Goal: Register for event/course

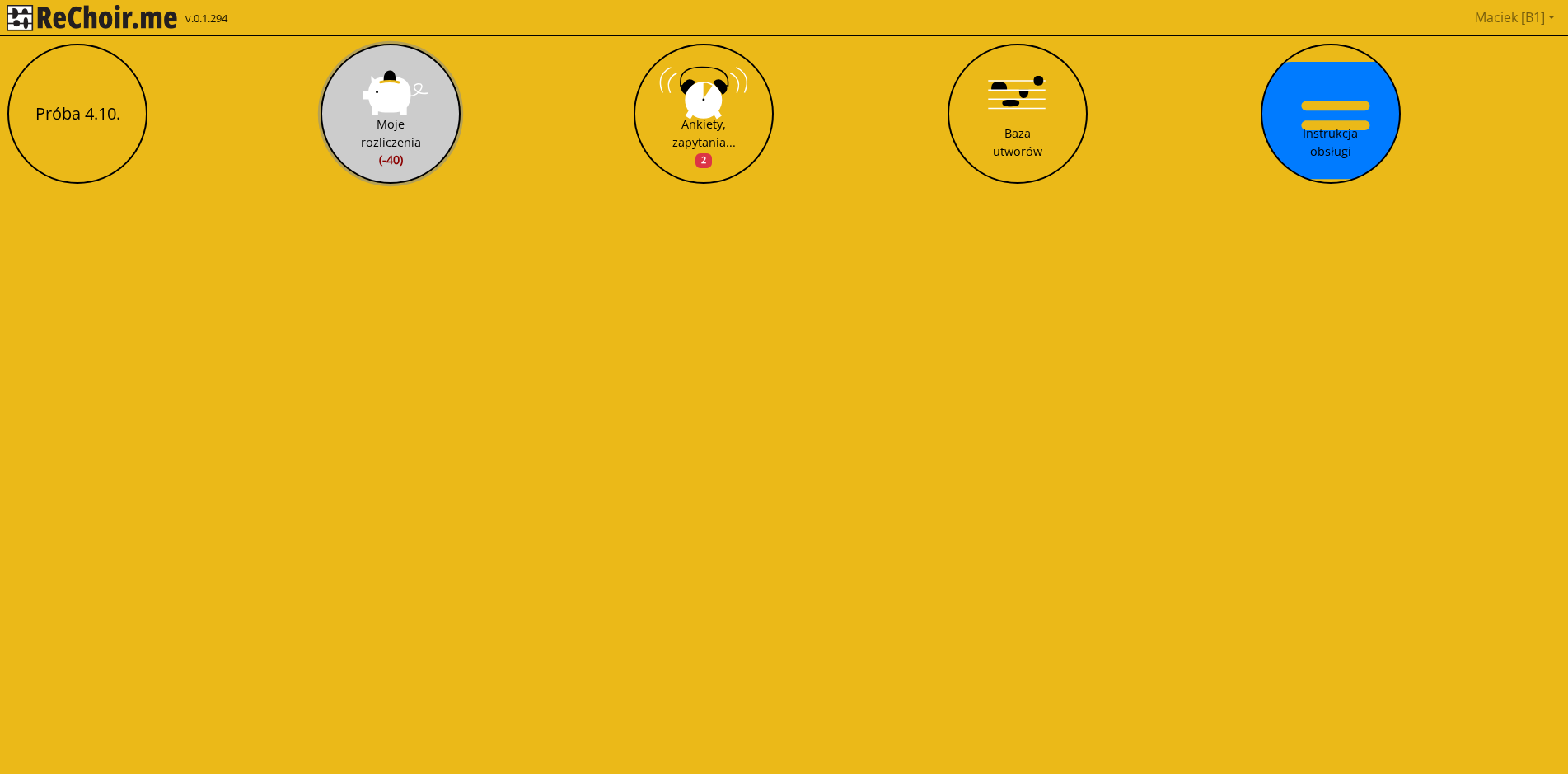
click at [387, 131] on div "Moje rozliczenia (-40)" at bounding box center [391, 142] width 60 height 53
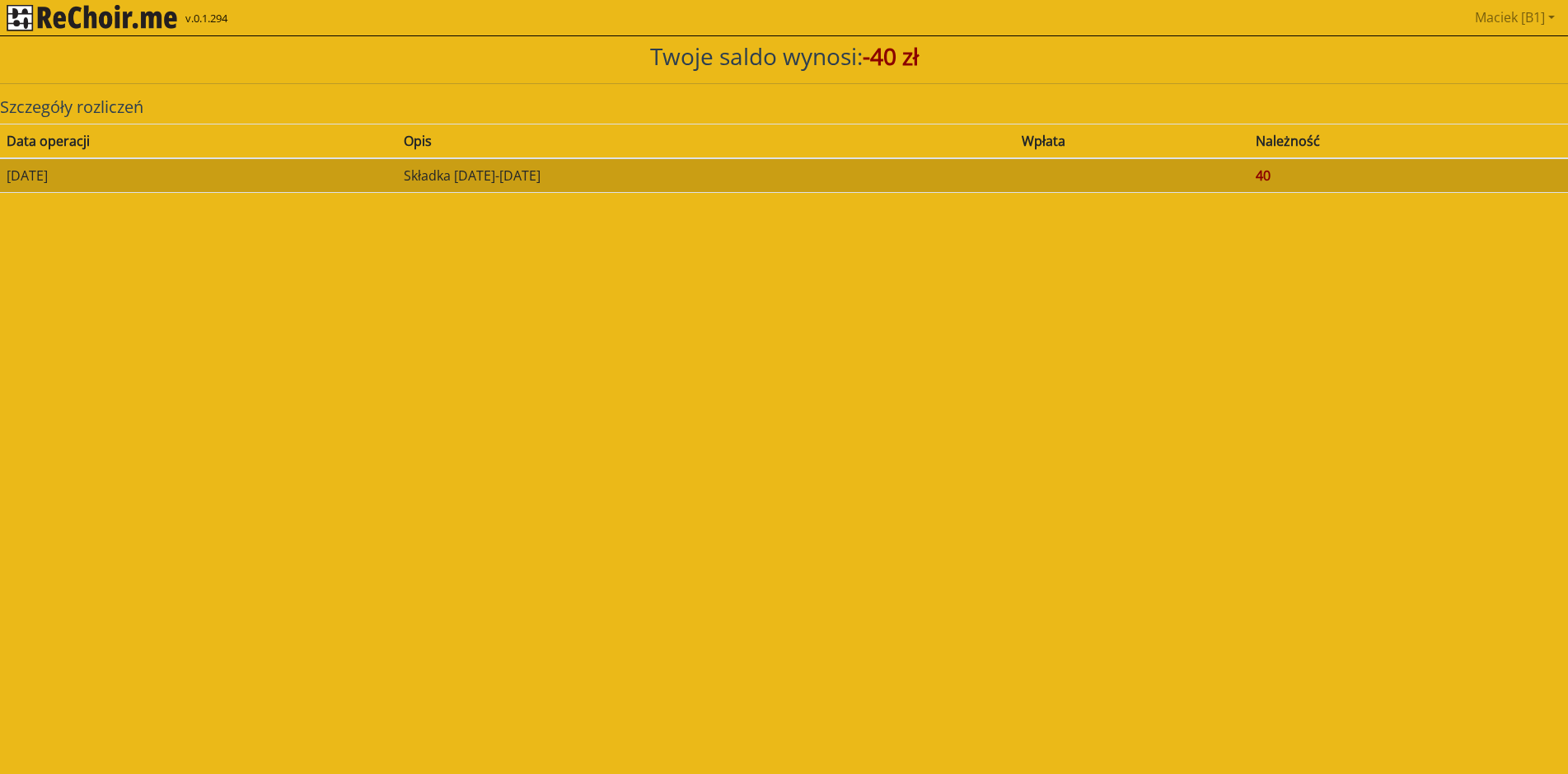
click at [555, 182] on td "Składka [DATE]-[DATE]" at bounding box center [706, 176] width 618 height 35
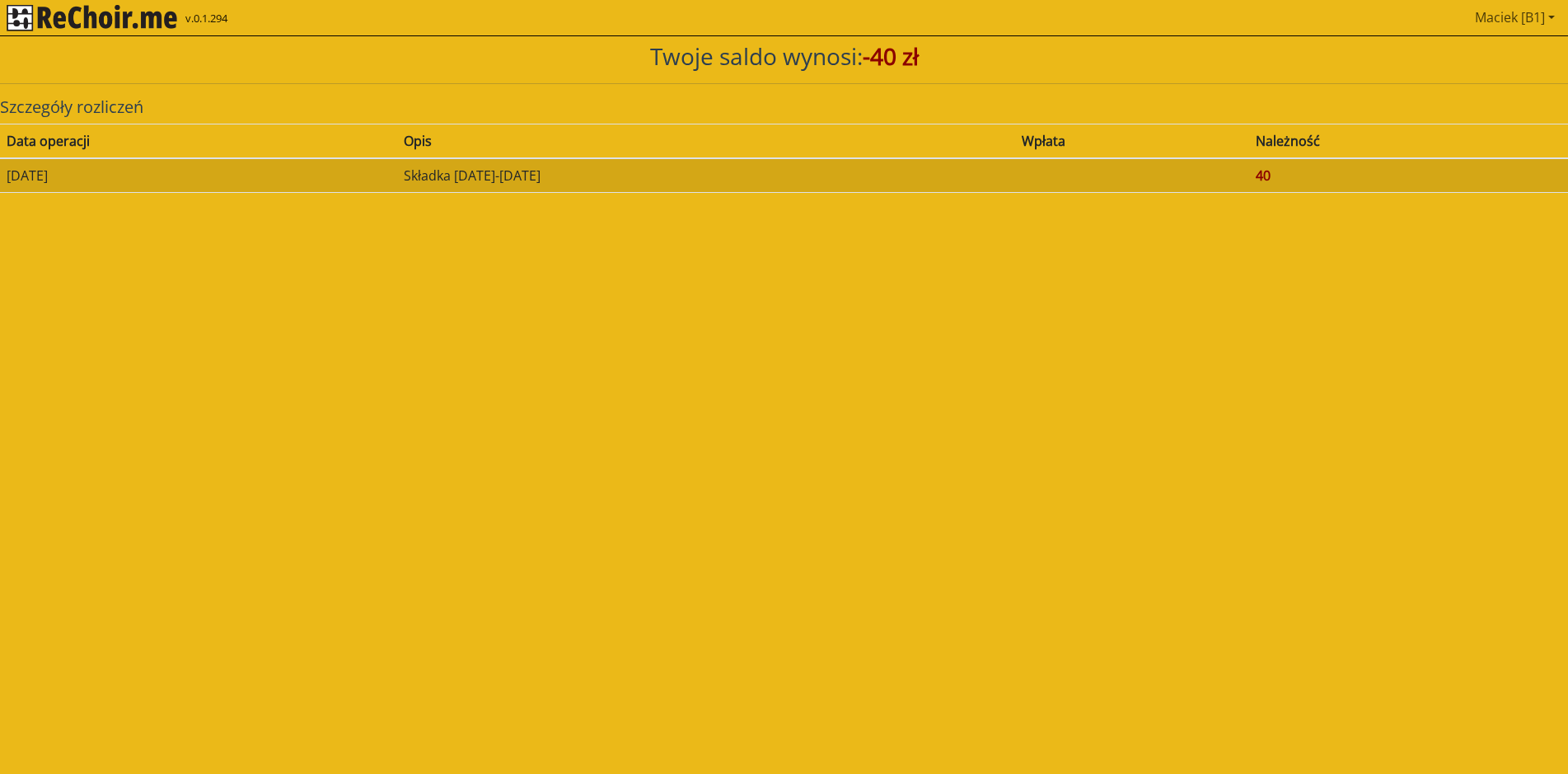
click at [1534, 22] on link "Maciek [B1]" at bounding box center [1515, 17] width 93 height 33
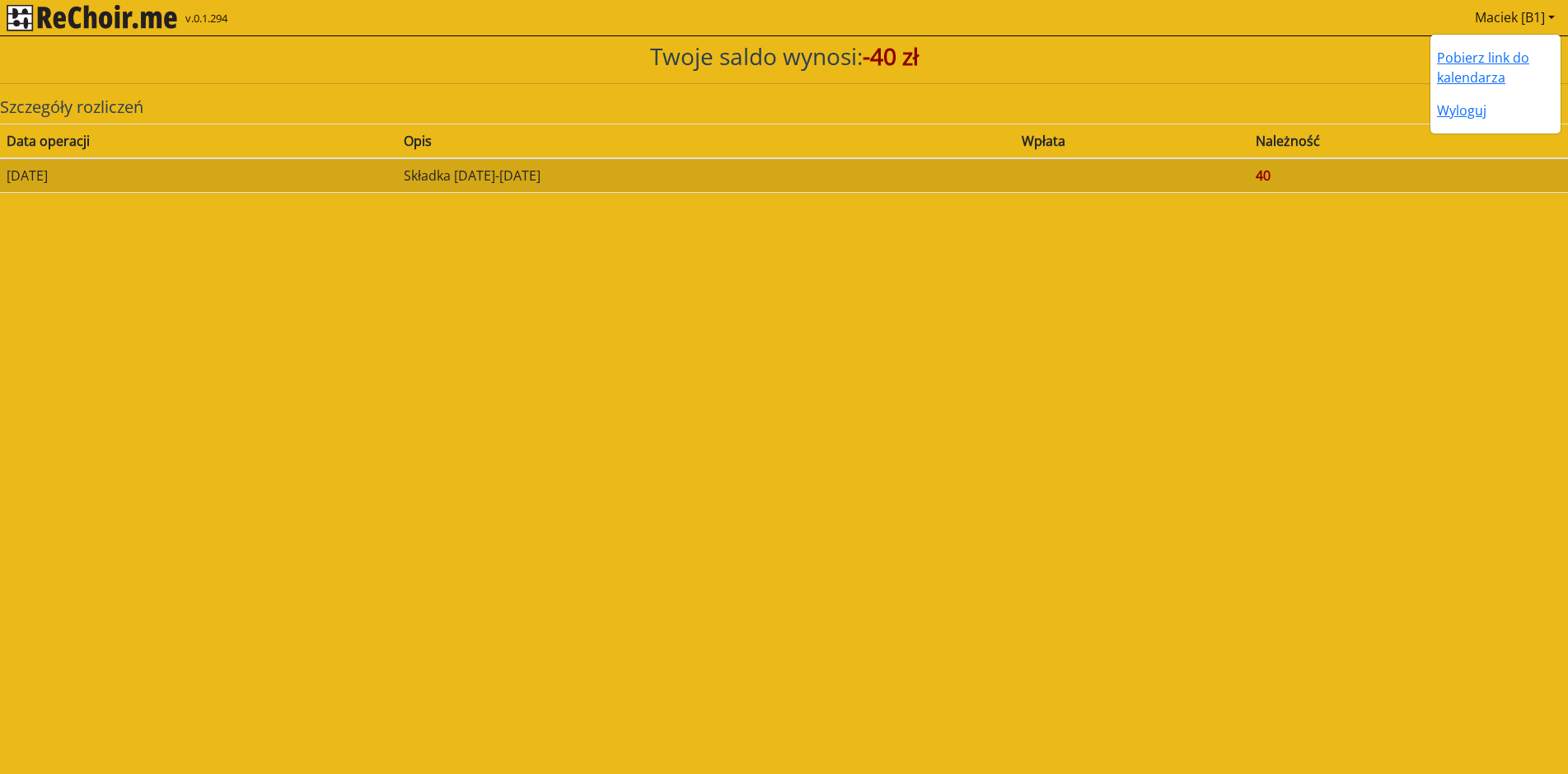
click at [1534, 22] on link "Maciek [B1]" at bounding box center [1515, 17] width 93 height 33
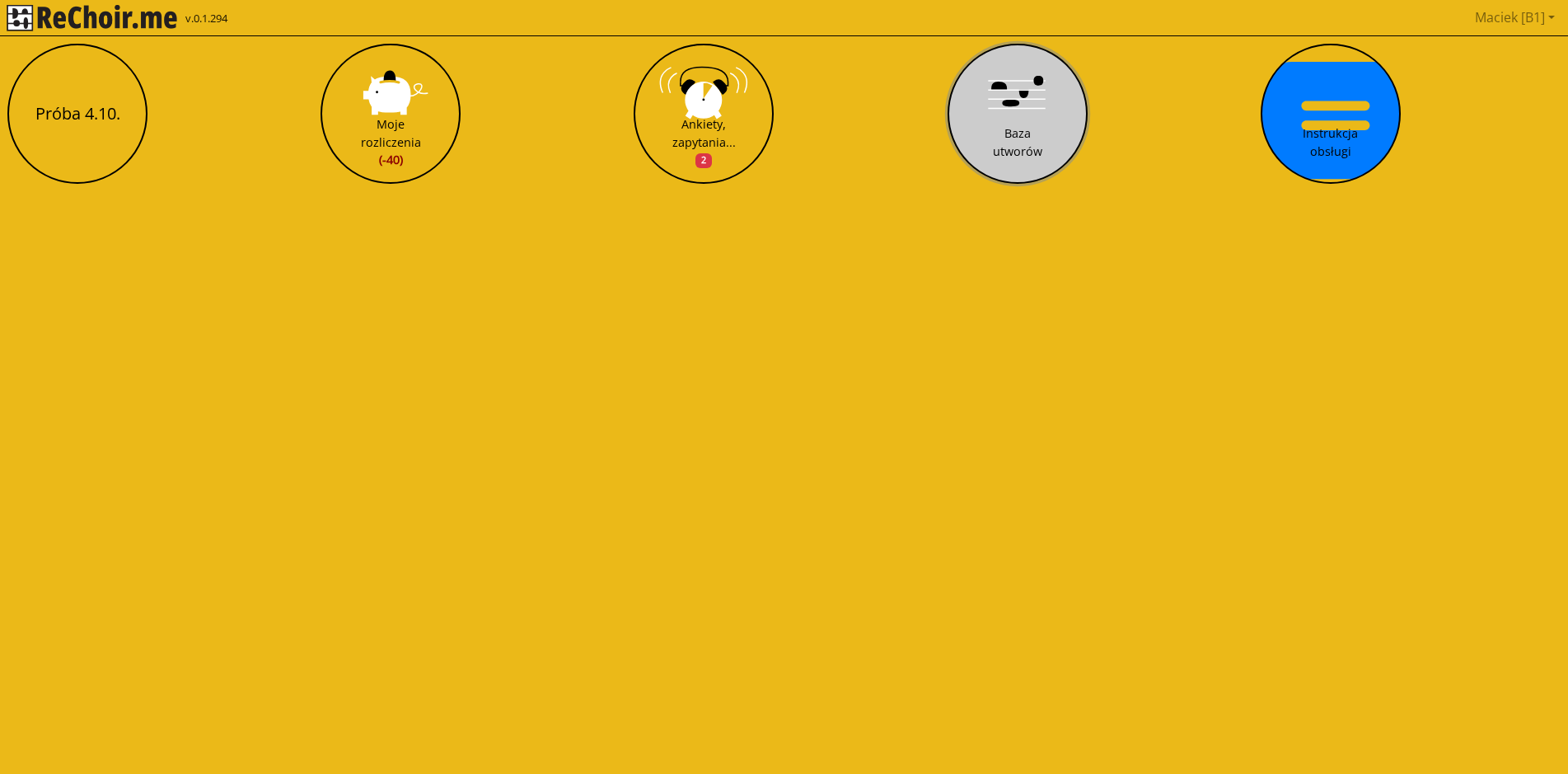
click at [1043, 130] on button "Baza utworów" at bounding box center [1018, 113] width 140 height 140
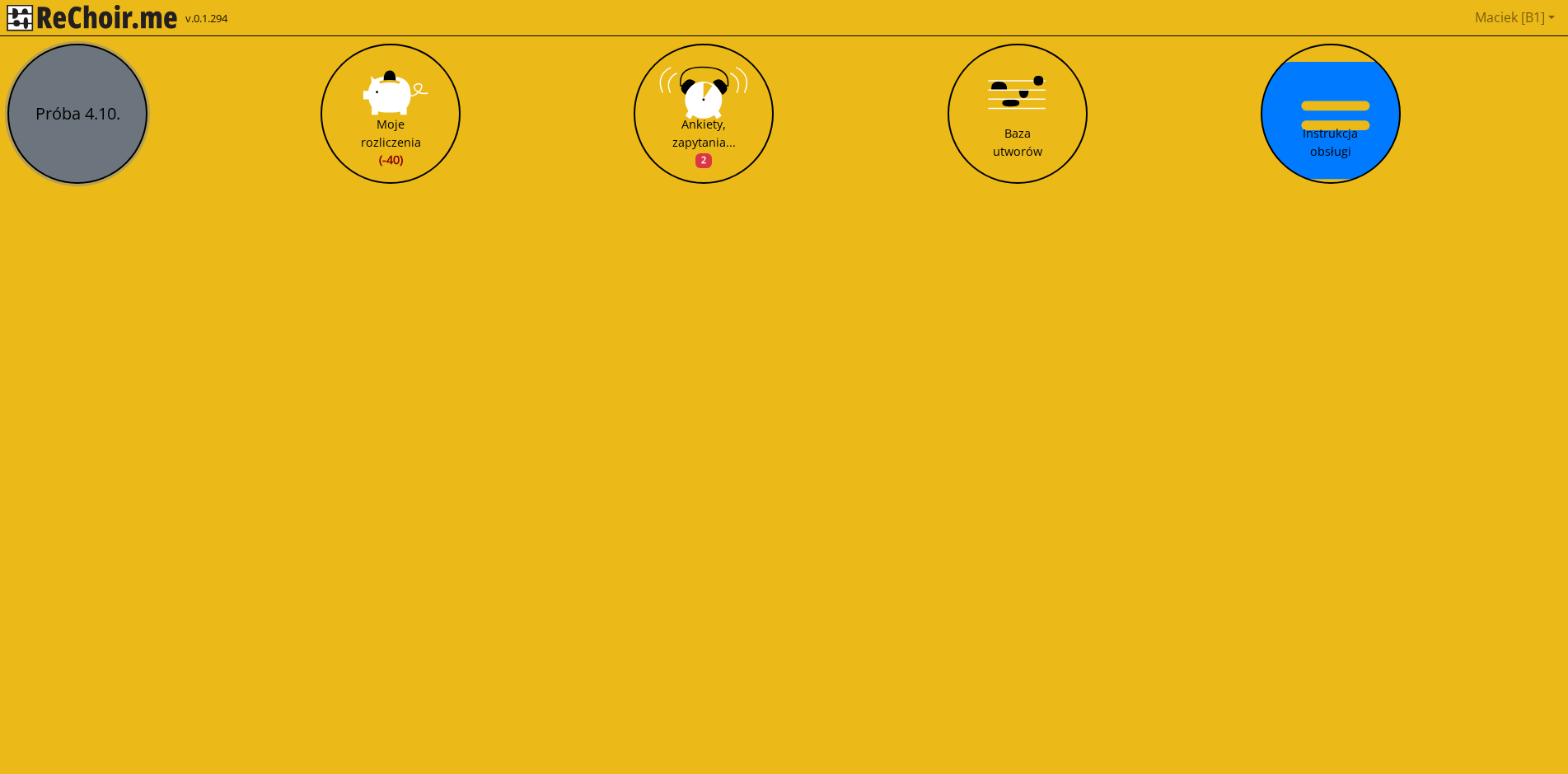
click at [79, 109] on button "Próba 4.10." at bounding box center [77, 113] width 140 height 140
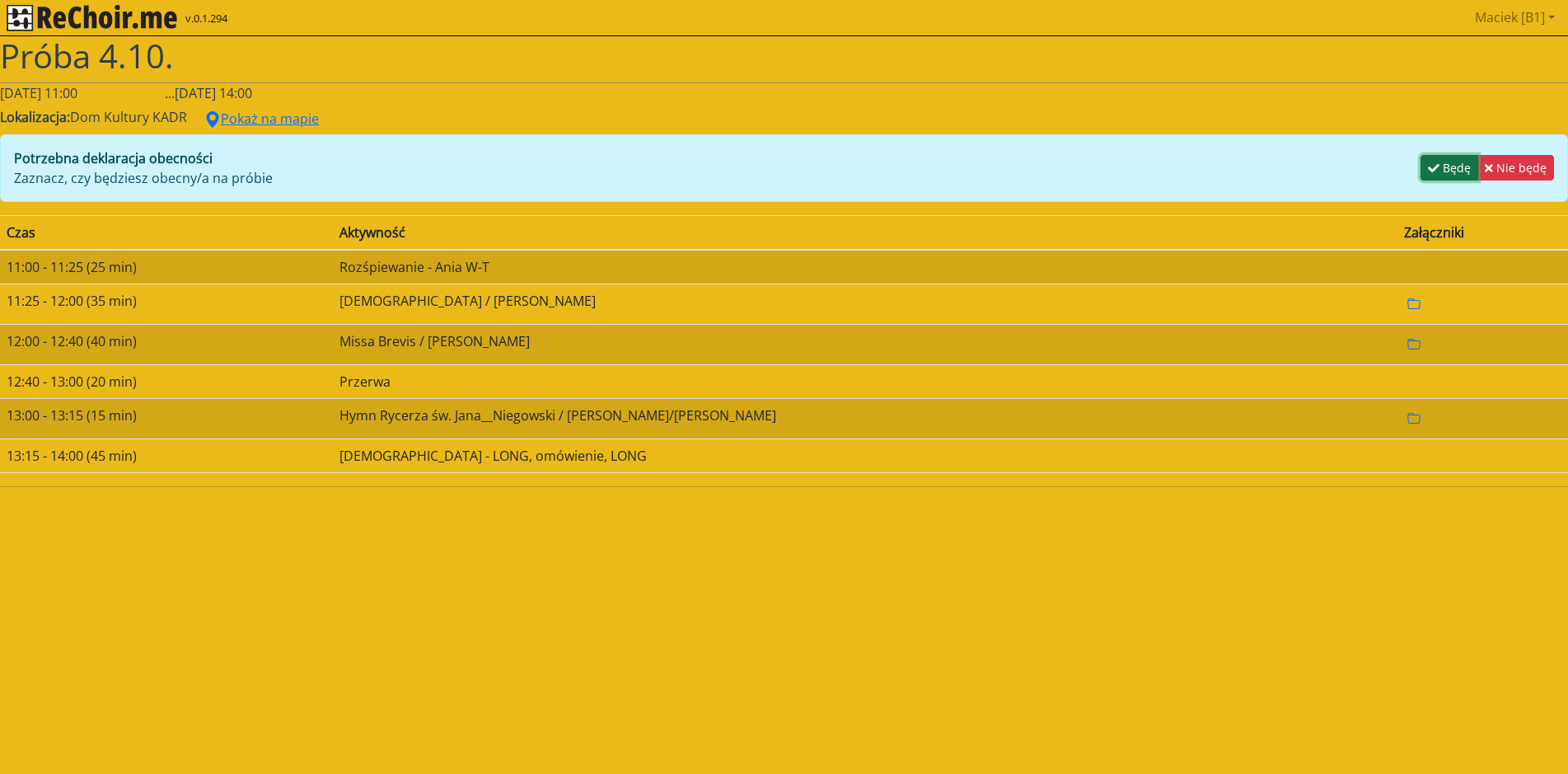
click at [1440, 172] on button "Będę" at bounding box center [1449, 167] width 57 height 26
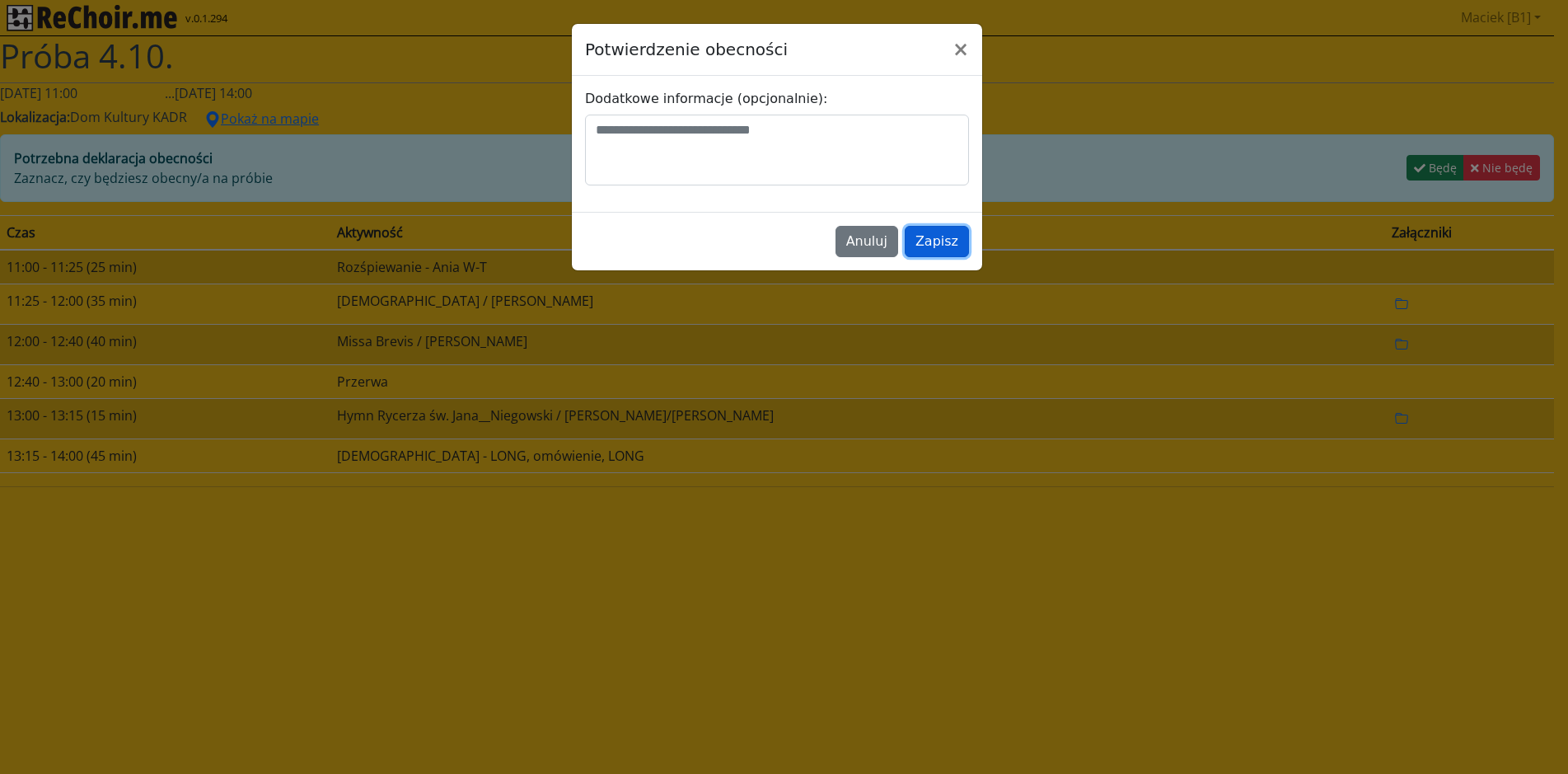
click at [939, 243] on button "Zapisz" at bounding box center [936, 242] width 64 height 32
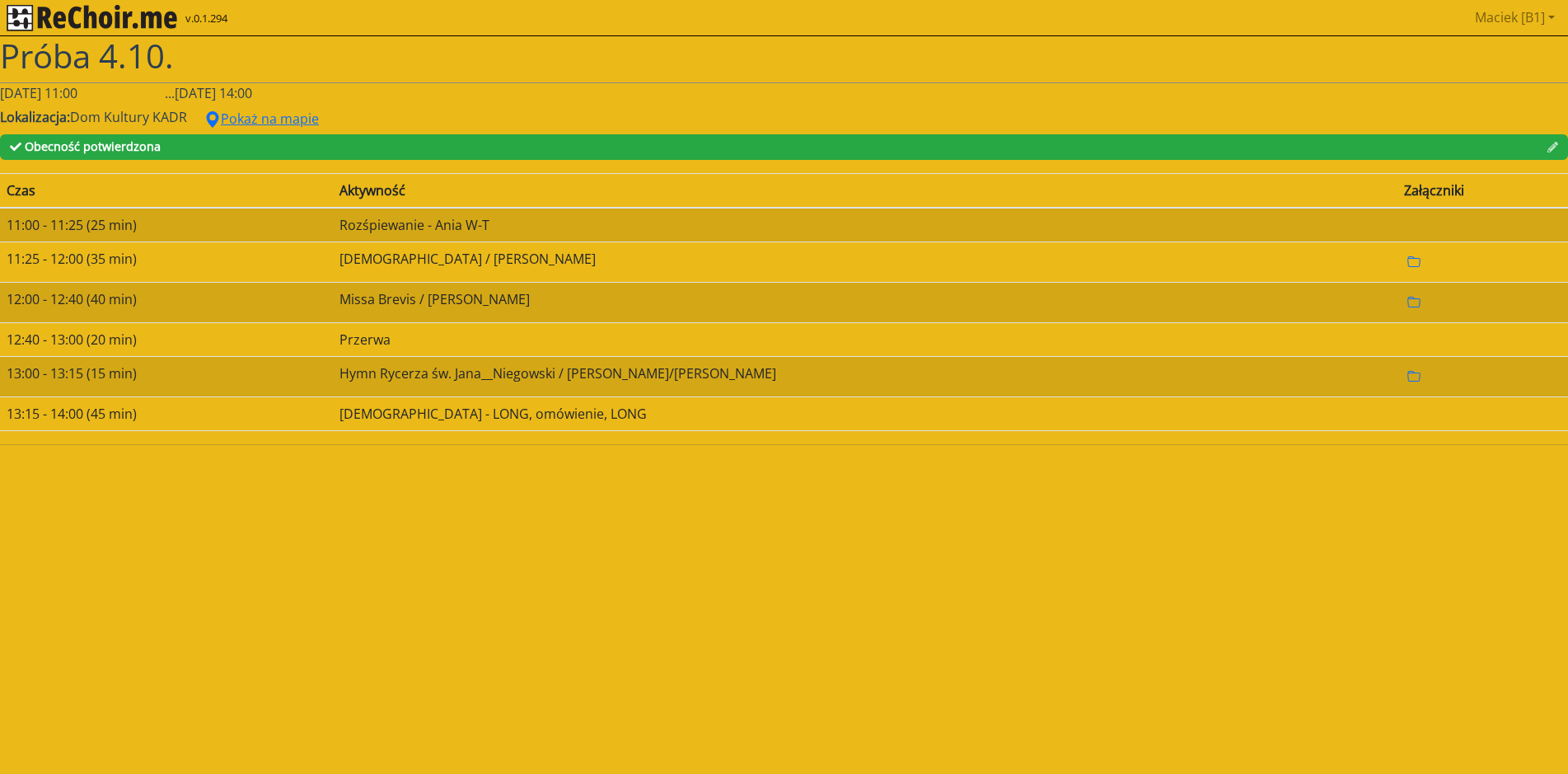
click at [19, 17] on img "rekłajer mi" at bounding box center [92, 18] width 171 height 27
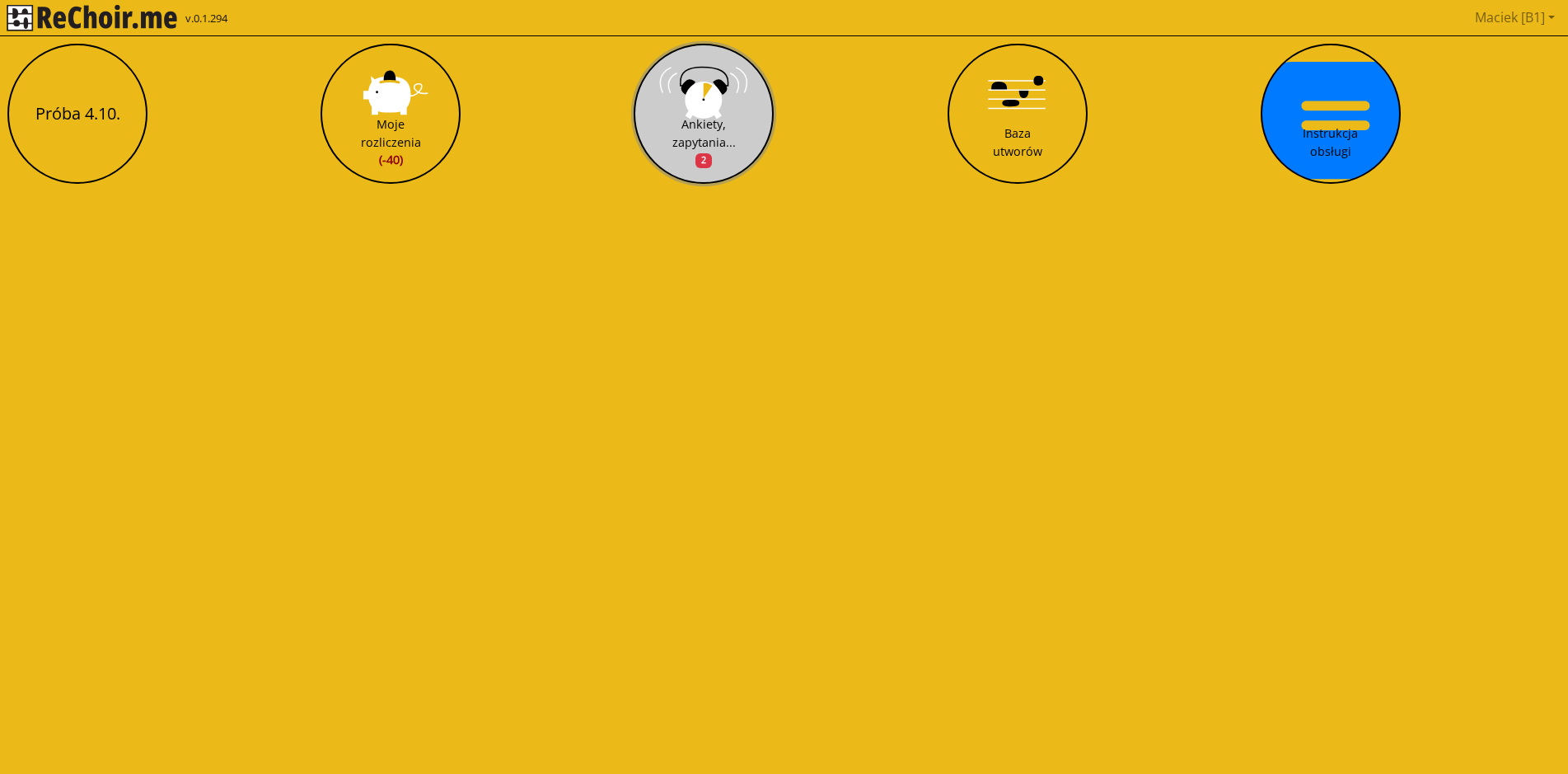
click at [717, 105] on button "Ankiety, zapytania... 2" at bounding box center [704, 113] width 140 height 140
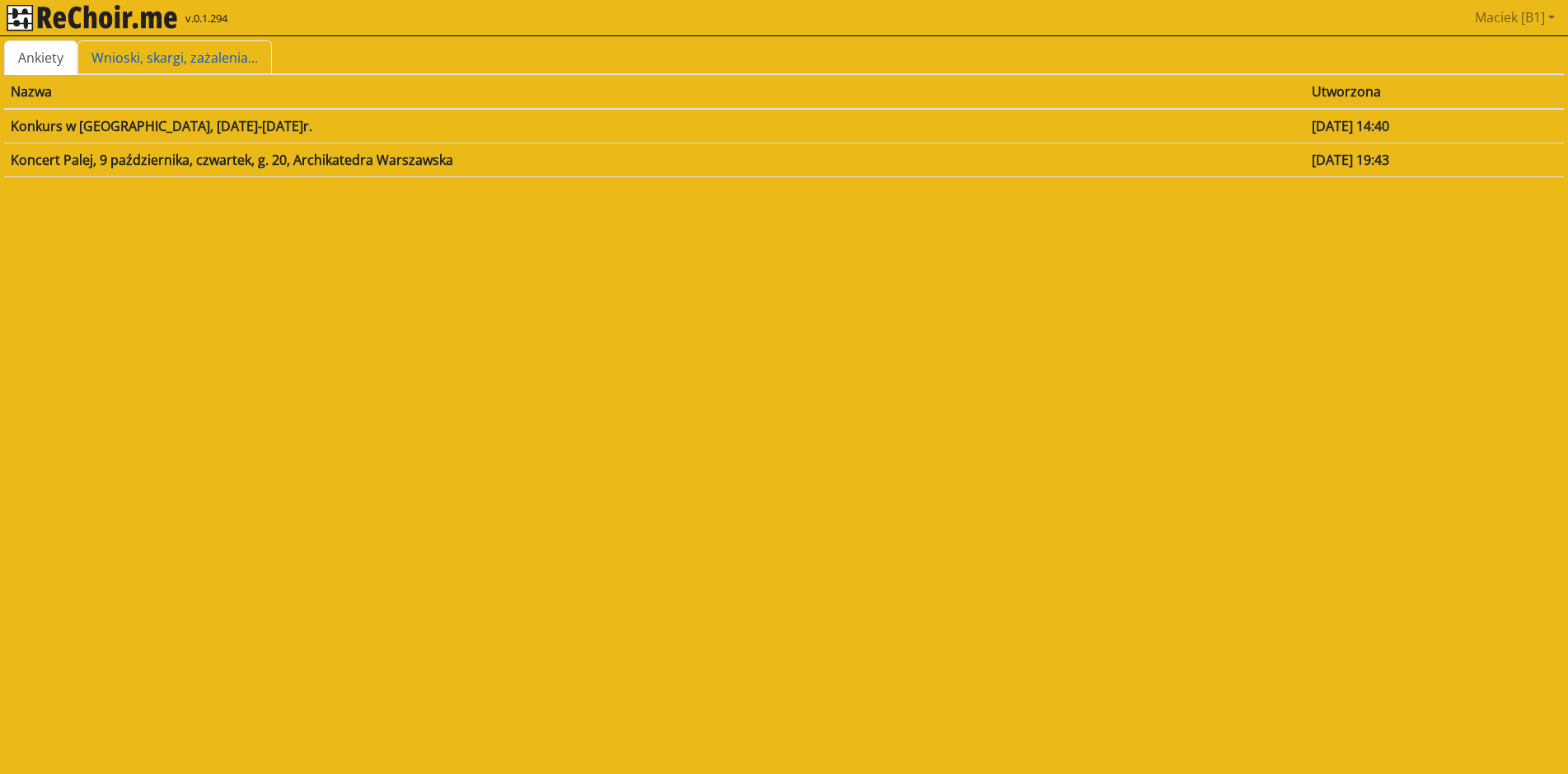
click at [157, 53] on link "Wnioski, skargi, zażalenia..." at bounding box center [174, 57] width 194 height 35
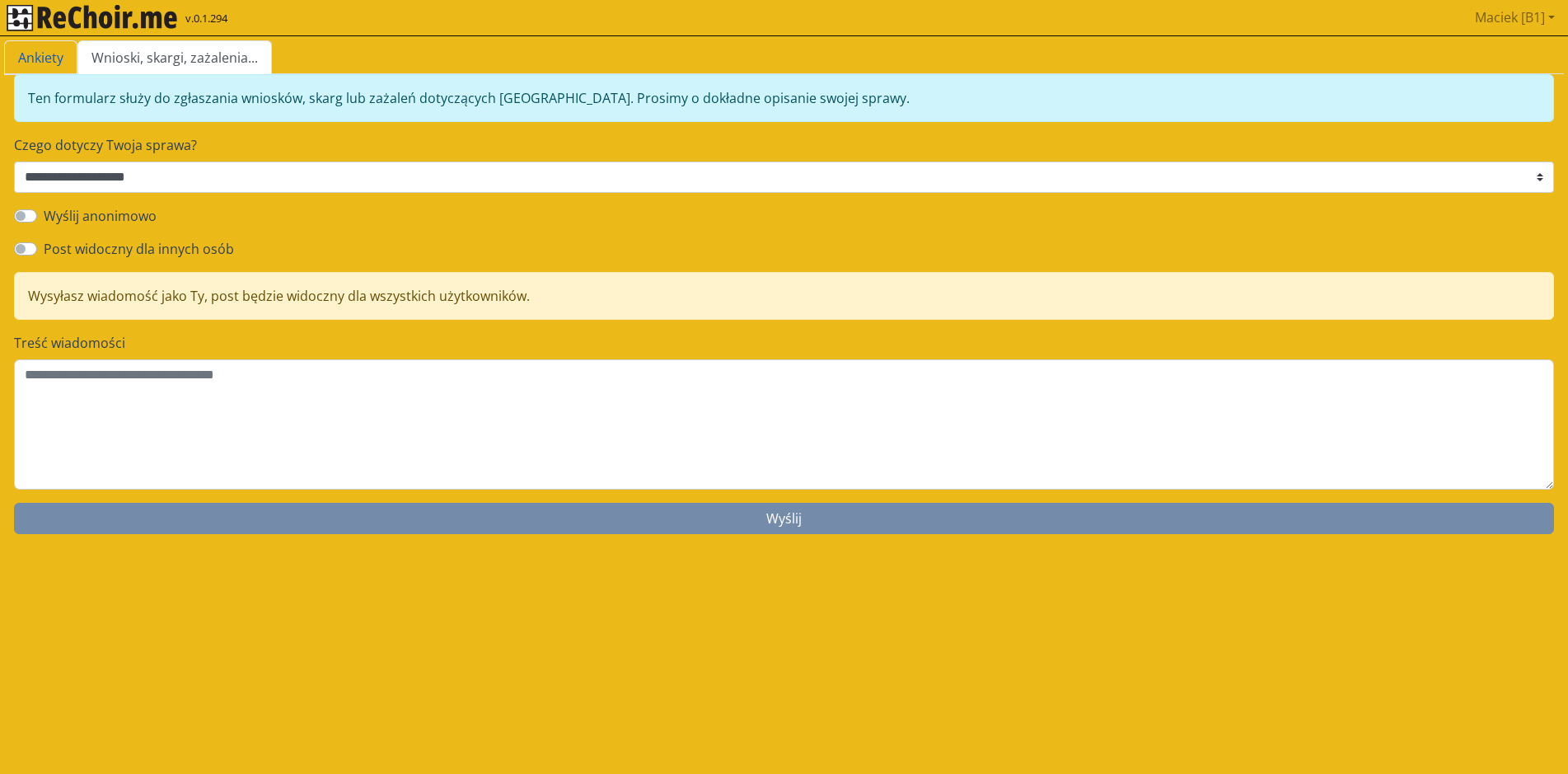
click at [60, 60] on link "Ankiety" at bounding box center [41, 57] width 73 height 35
